Goal: Check status: Check status

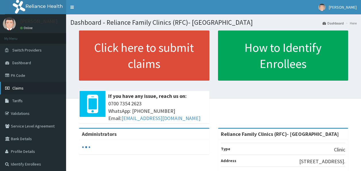
click at [28, 87] on link "Claims" at bounding box center [33, 88] width 66 height 13
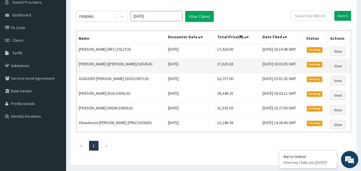
scroll to position [36, 0]
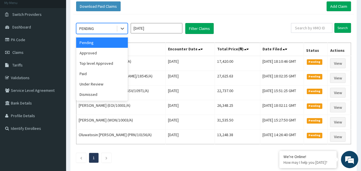
click at [105, 30] on div "PENDING" at bounding box center [96, 28] width 40 height 9
click at [101, 53] on div "Approved" at bounding box center [102, 53] width 52 height 10
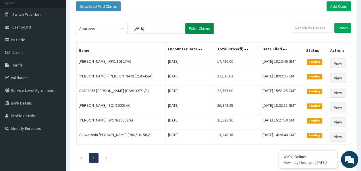
click at [205, 31] on button "Filter Claims" at bounding box center [199, 28] width 28 height 11
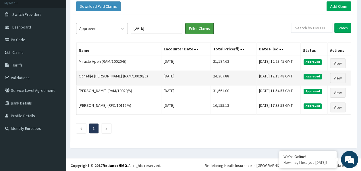
scroll to position [0, 0]
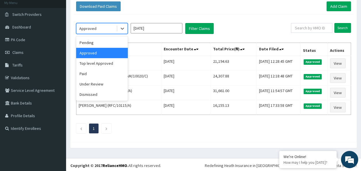
click at [104, 30] on div "Approved" at bounding box center [96, 28] width 40 height 9
click at [109, 79] on div "Under Review" at bounding box center [102, 84] width 52 height 10
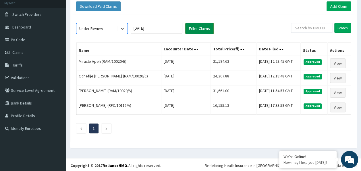
click at [213, 29] on button "Filter Claims" at bounding box center [199, 28] width 28 height 11
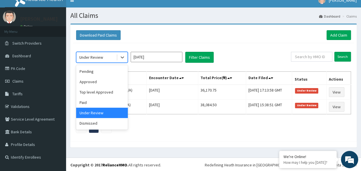
click at [113, 56] on div "Under Review" at bounding box center [96, 57] width 40 height 9
click at [108, 82] on div "Approved" at bounding box center [102, 81] width 52 height 10
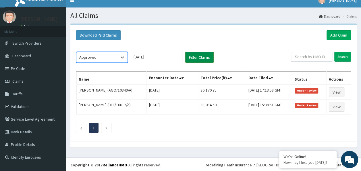
click at [194, 56] on button "Filter Claims" at bounding box center [199, 57] width 28 height 11
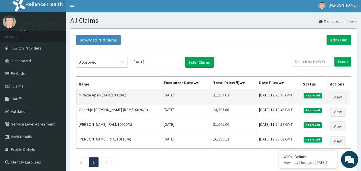
scroll to position [0, 0]
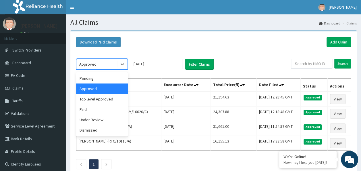
click at [101, 67] on div "Approved" at bounding box center [96, 63] width 40 height 9
click at [92, 82] on div "Pending" at bounding box center [102, 78] width 52 height 10
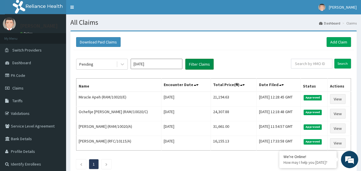
click at [206, 63] on button "Filter Claims" at bounding box center [199, 64] width 28 height 11
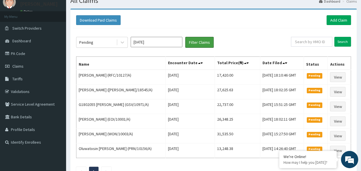
scroll to position [29, 0]
